Goal: Obtain resource: Download file/media

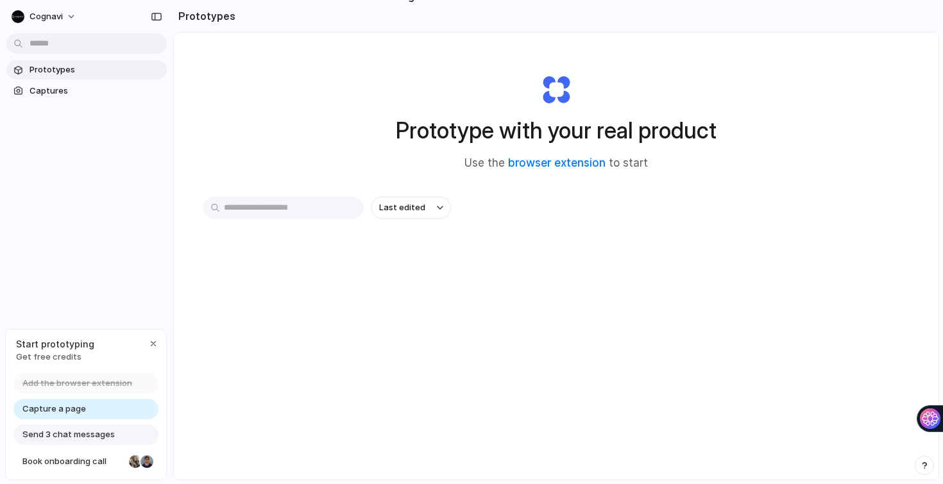
click at [68, 413] on span "Capture a page" at bounding box center [53, 409] width 63 height 13
click at [54, 410] on span "Capture a page" at bounding box center [53, 409] width 63 height 13
click at [544, 163] on link "browser extension" at bounding box center [556, 162] width 97 height 13
click at [56, 16] on span "Cognavi" at bounding box center [45, 16] width 33 height 13
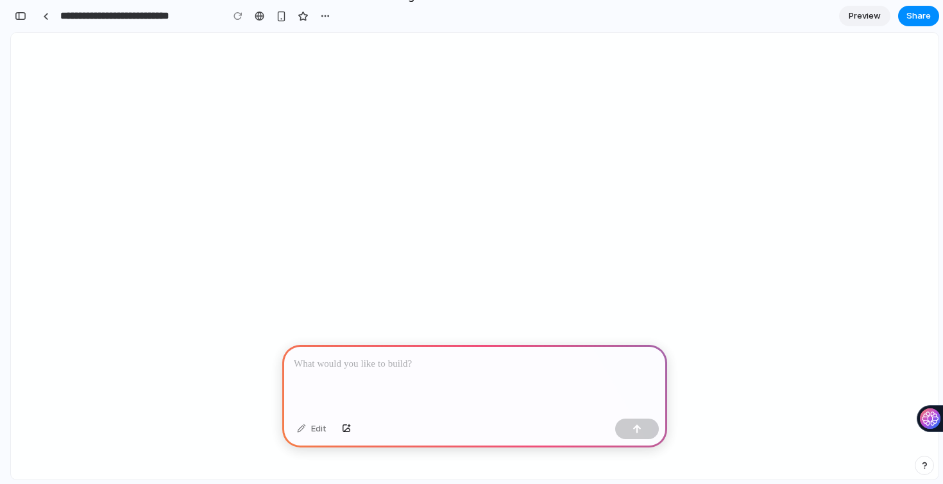
scroll to position [0, 12]
